Goal: Information Seeking & Learning: Learn about a topic

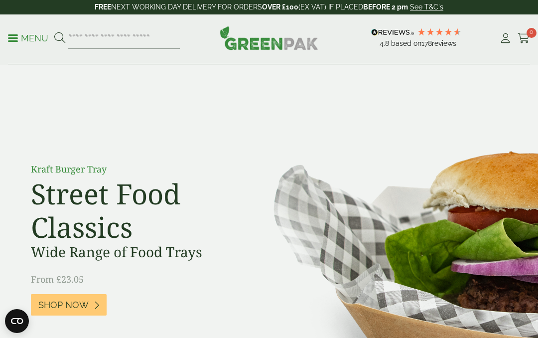
click at [503, 40] on icon at bounding box center [505, 38] width 12 height 10
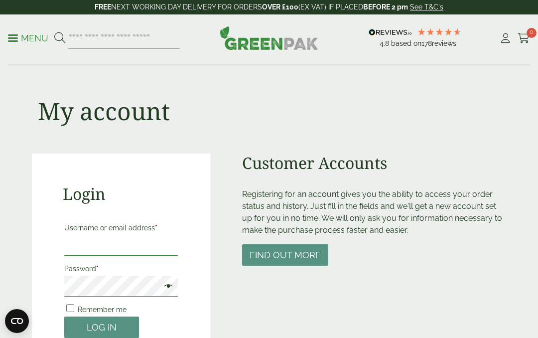
click at [77, 237] on input "Username or email address *" at bounding box center [121, 244] width 114 height 21
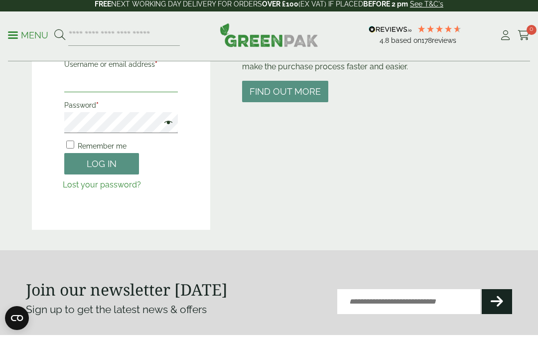
scroll to position [163, 0]
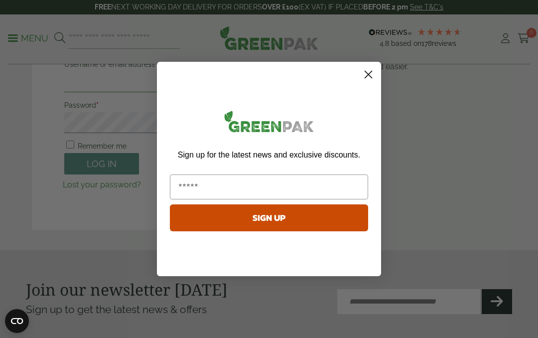
type input "**********"
click at [212, 183] on input "Email" at bounding box center [269, 186] width 198 height 25
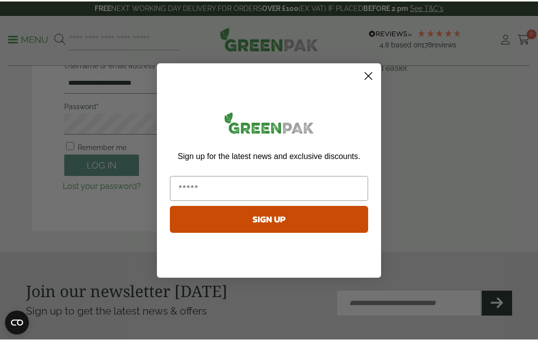
scroll to position [163, 0]
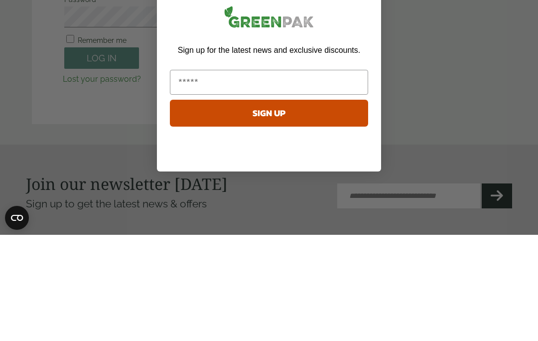
type input "**********"
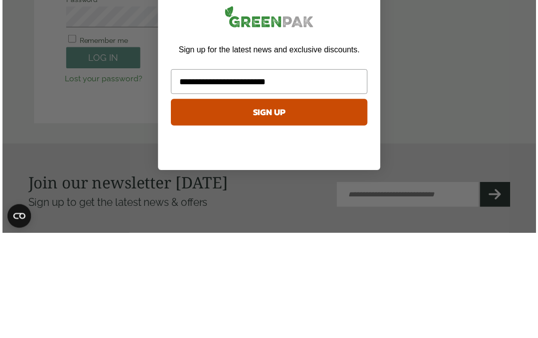
scroll to position [269, 0]
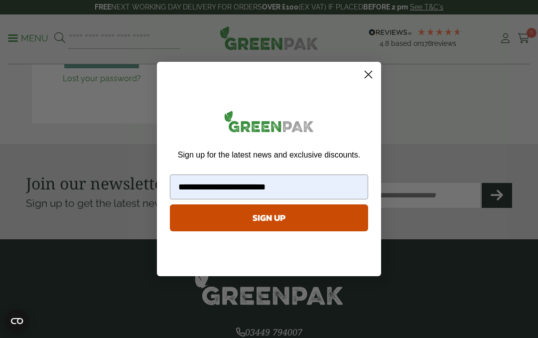
click at [239, 217] on button "SIGN UP" at bounding box center [269, 217] width 198 height 27
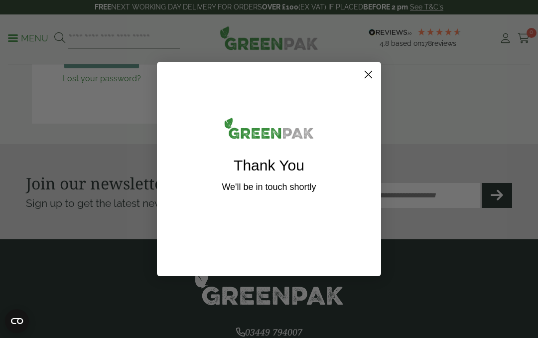
click at [369, 73] on icon "Close dialog" at bounding box center [368, 74] width 7 height 7
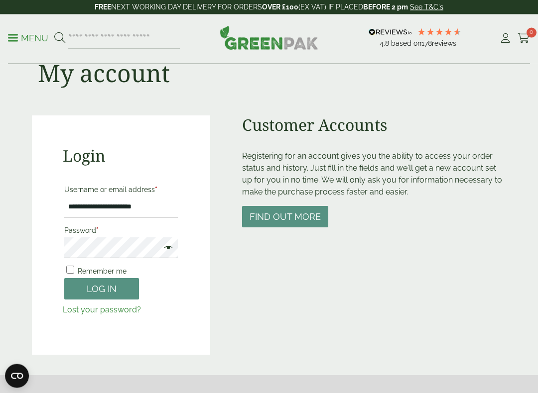
scroll to position [38, 0]
click at [97, 283] on button "Log in" at bounding box center [101, 288] width 75 height 21
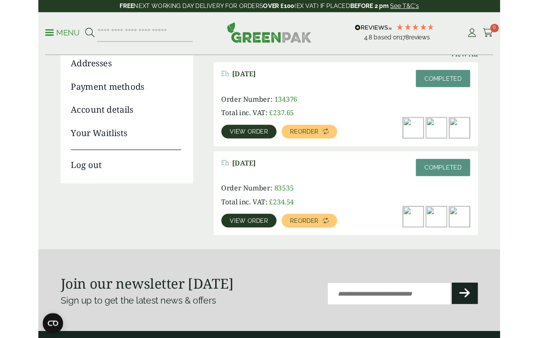
scroll to position [144, 0]
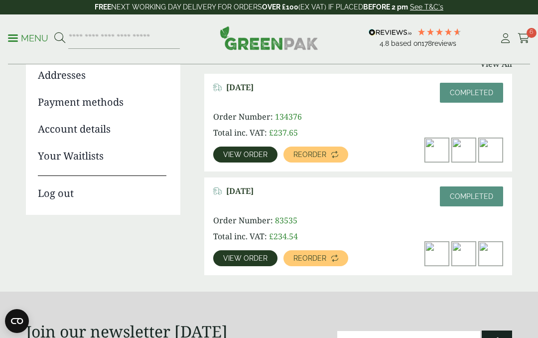
click at [230, 261] on span "View order" at bounding box center [245, 257] width 44 height 7
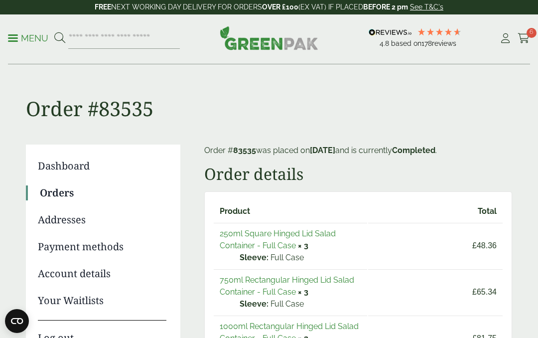
click at [22, 39] on p "Menu" at bounding box center [28, 38] width 40 height 12
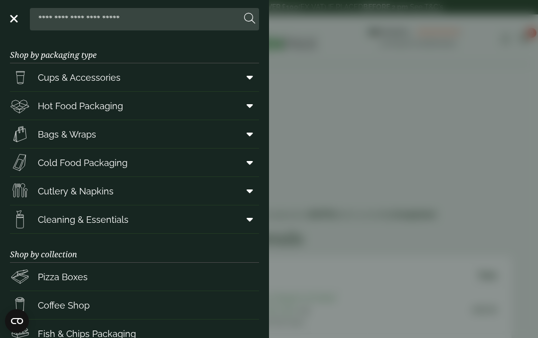
click at [68, 106] on span "Hot Food Packaging" at bounding box center [80, 105] width 85 height 13
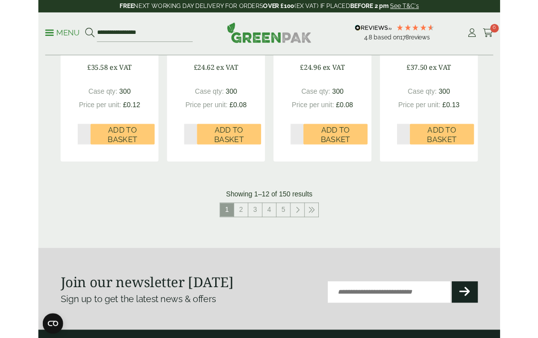
scroll to position [1190, 0]
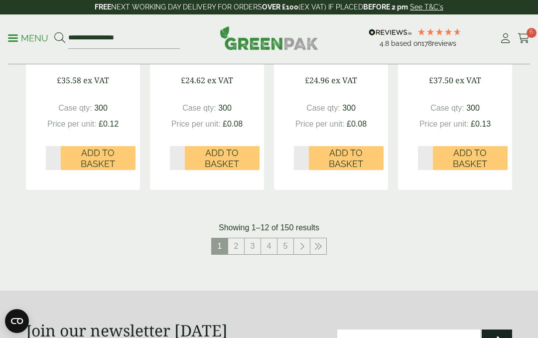
click at [237, 239] on link "2" at bounding box center [236, 246] width 16 height 16
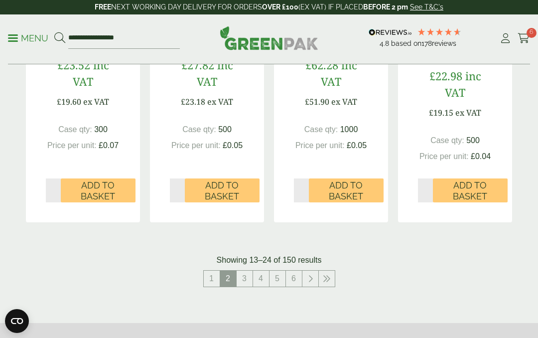
click at [522, 36] on icon at bounding box center [523, 38] width 12 height 10
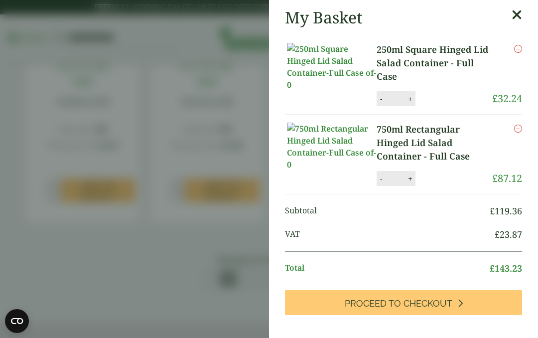
click at [520, 45] on icon "Remove this item" at bounding box center [518, 49] width 8 height 8
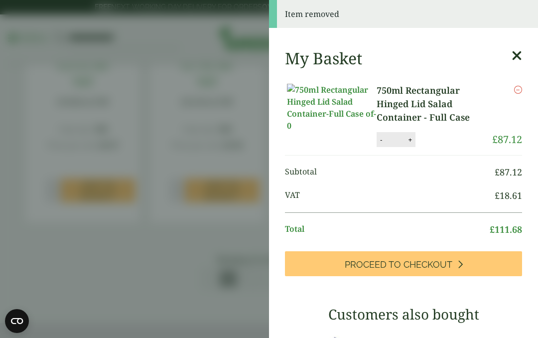
click at [521, 90] on icon "Remove this item" at bounding box center [518, 90] width 8 height 8
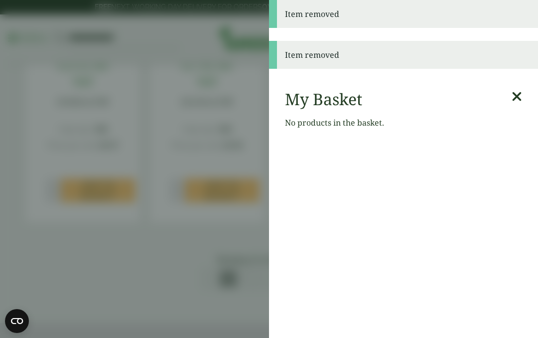
click at [520, 101] on icon at bounding box center [516, 97] width 10 height 14
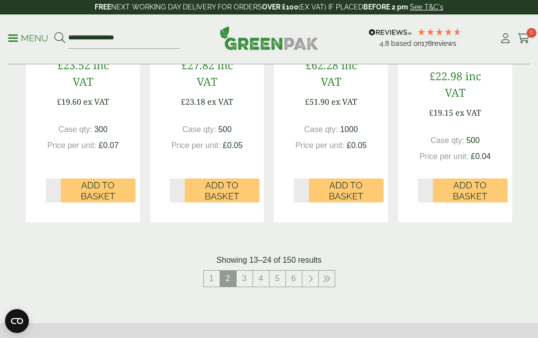
click at [226, 271] on span "2" at bounding box center [228, 278] width 16 height 16
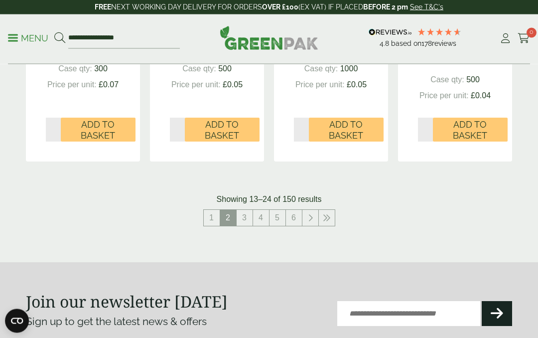
scroll to position [1247, 0]
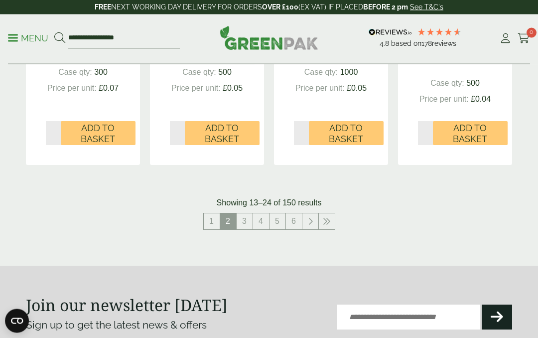
click at [243, 215] on link "3" at bounding box center [244, 222] width 16 height 16
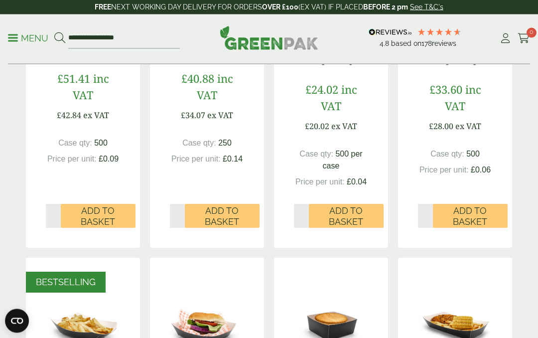
click at [16, 37] on span at bounding box center [13, 37] width 10 height 1
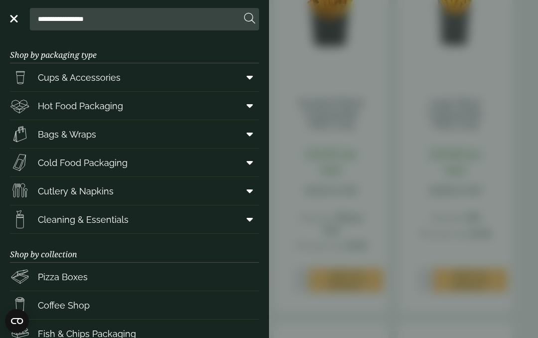
scroll to position [0, 0]
click at [17, 20] on link "Menu" at bounding box center [13, 18] width 10 height 10
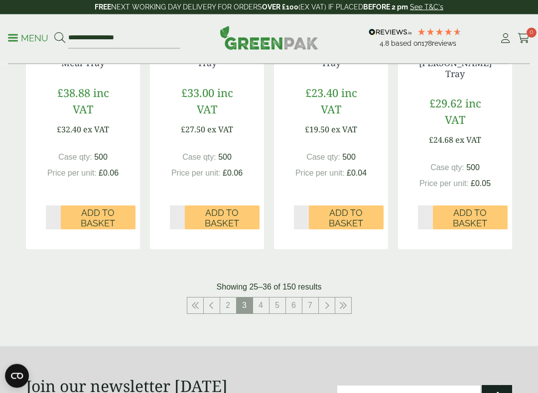
scroll to position [1182, 0]
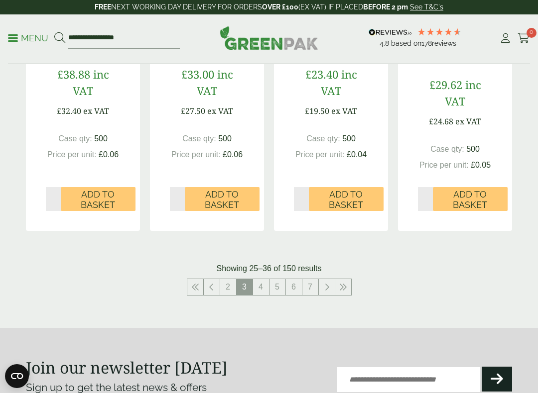
click at [265, 279] on link "4" at bounding box center [261, 287] width 16 height 16
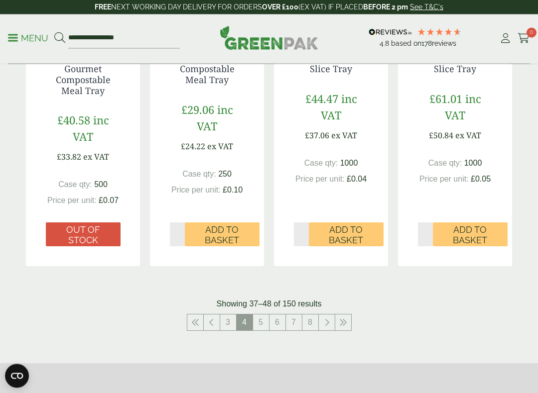
scroll to position [1142, 0]
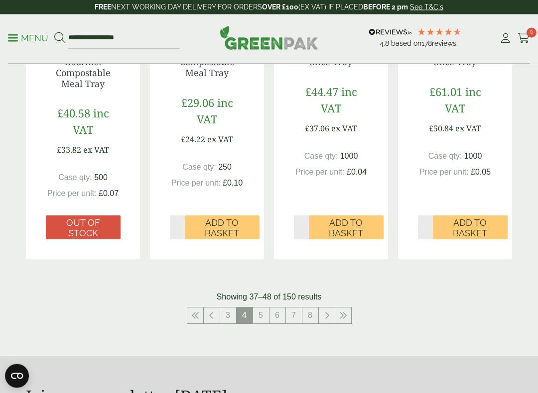
click at [258, 308] on link "5" at bounding box center [261, 316] width 16 height 16
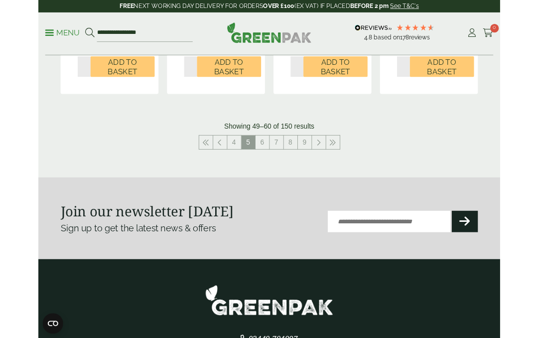
scroll to position [1292, 0]
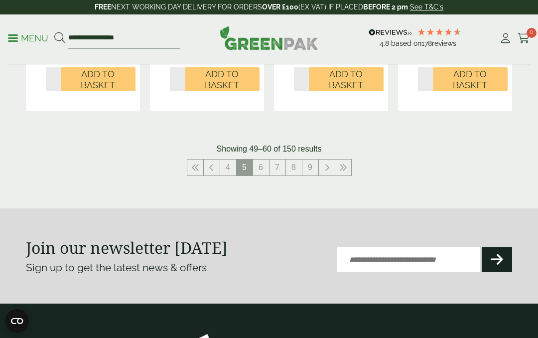
click at [264, 173] on link "6" at bounding box center [261, 167] width 16 height 16
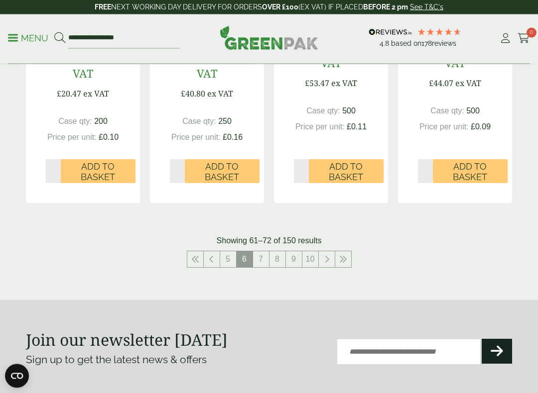
scroll to position [1220, 0]
click at [262, 253] on link "7" at bounding box center [261, 259] width 16 height 16
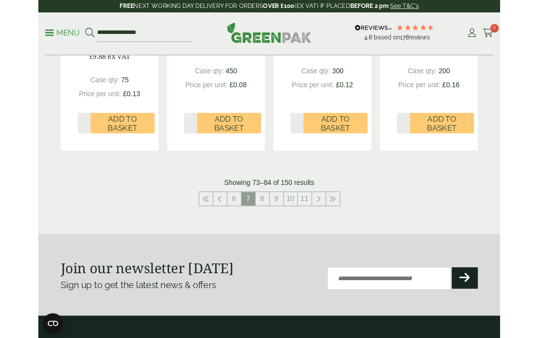
scroll to position [1224, 0]
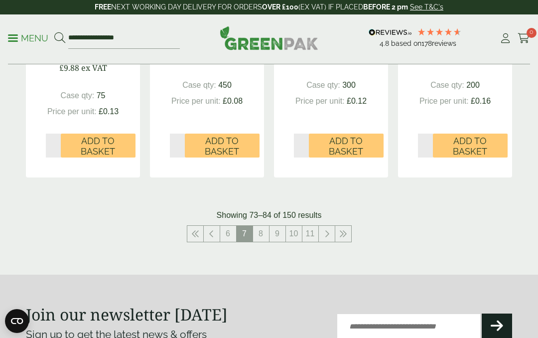
click at [263, 239] on link "8" at bounding box center [261, 234] width 16 height 16
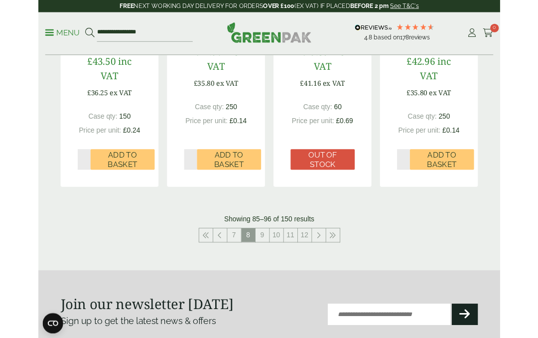
scroll to position [1195, 0]
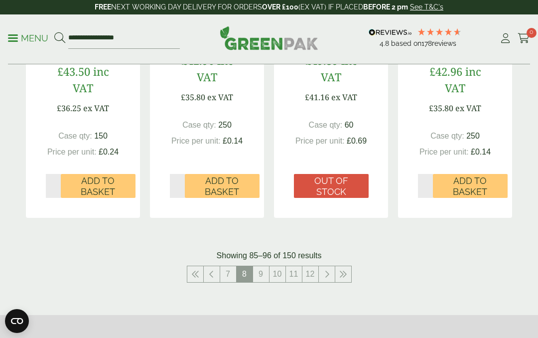
click at [261, 267] on link "9" at bounding box center [261, 274] width 16 height 16
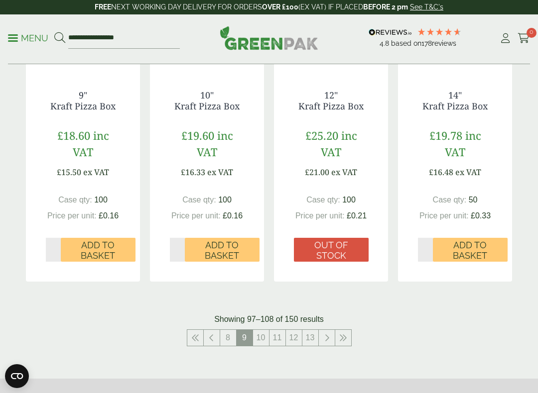
scroll to position [1117, 0]
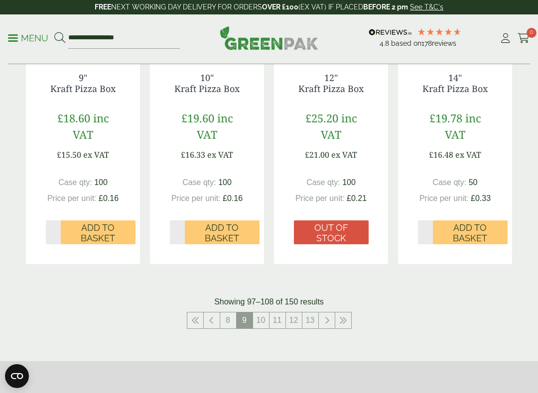
click at [264, 313] on link "10" at bounding box center [261, 321] width 16 height 16
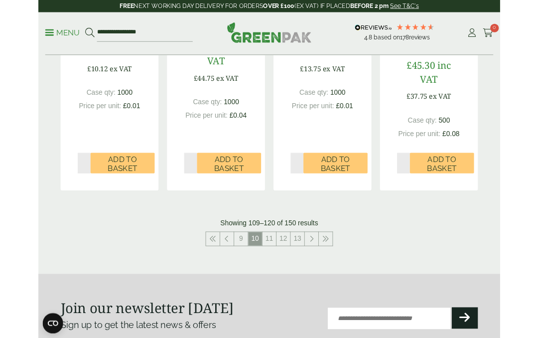
scroll to position [1204, 0]
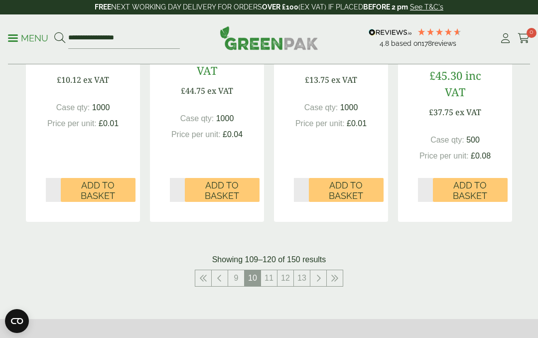
click at [269, 274] on link "11" at bounding box center [269, 278] width 16 height 16
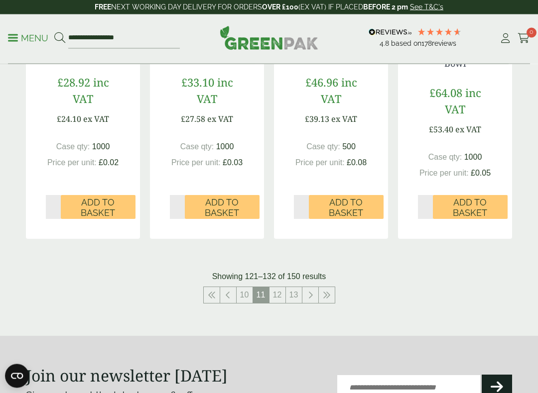
scroll to position [1130, 0]
click at [278, 293] on link "12" at bounding box center [277, 295] width 16 height 16
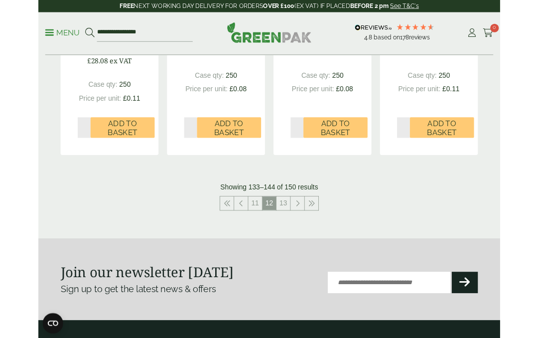
scroll to position [1210, 0]
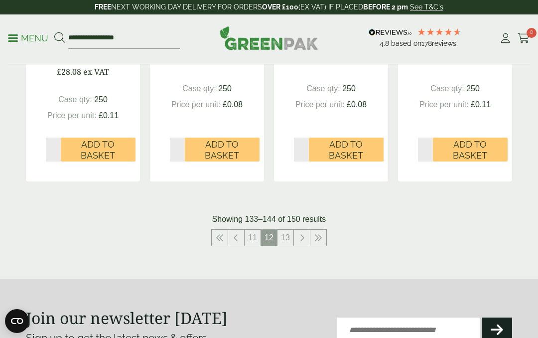
click at [289, 233] on link "13" at bounding box center [285, 237] width 16 height 16
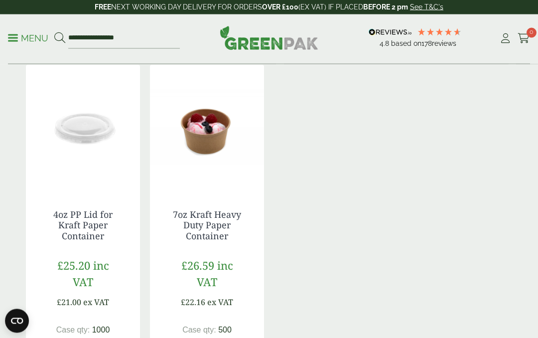
scroll to position [633, 0]
